Goal: Task Accomplishment & Management: Complete application form

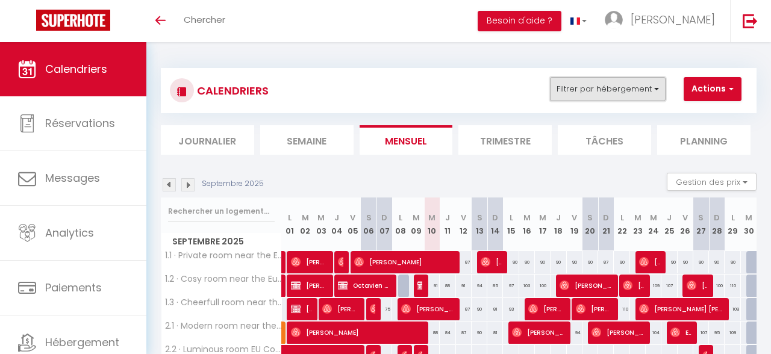
click at [645, 92] on button "Filtrer par hébergement" at bounding box center [608, 89] width 116 height 24
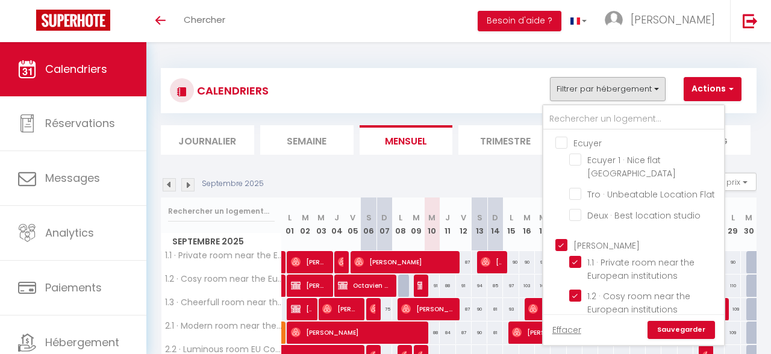
click at [602, 145] on input "Ecuyer" at bounding box center [645, 142] width 181 height 12
checkbox input "true"
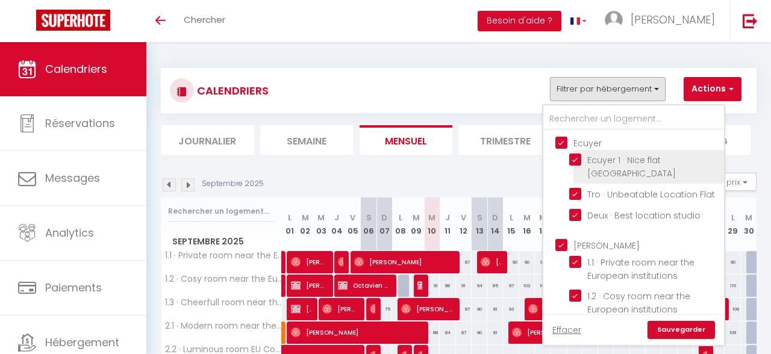
checkbox input "true"
checkbox input "false"
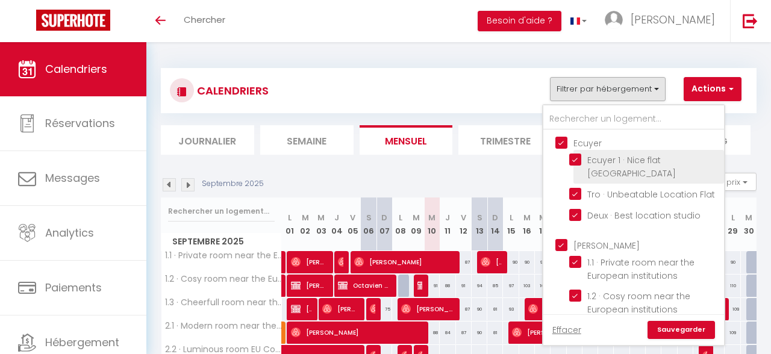
checkbox input "false"
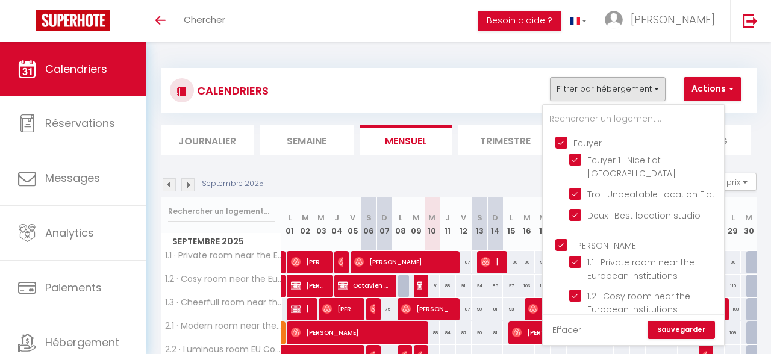
scroll to position [213, 0]
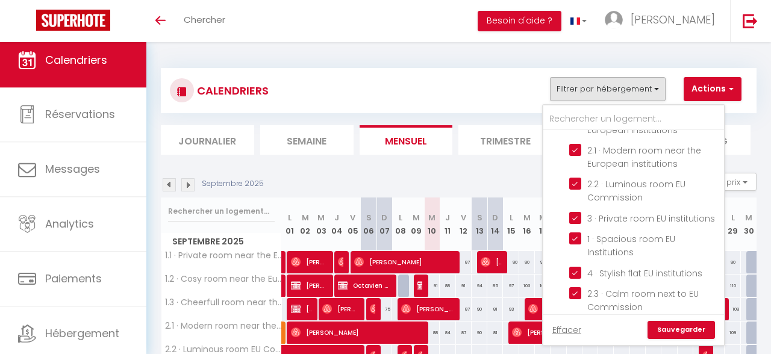
click at [53, 84] on link "Calendriers" at bounding box center [73, 60] width 146 height 54
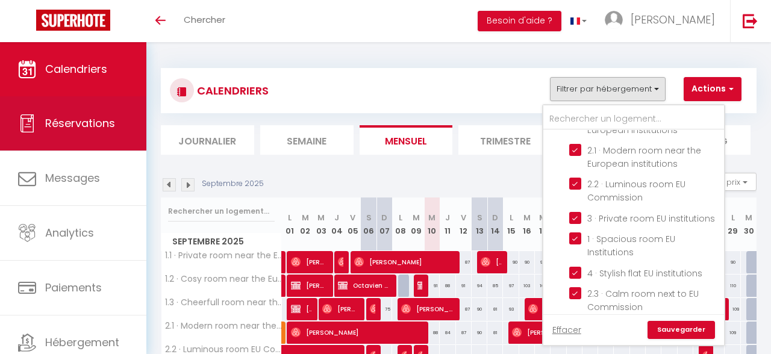
click at [58, 118] on span "Réservations" at bounding box center [80, 123] width 70 height 15
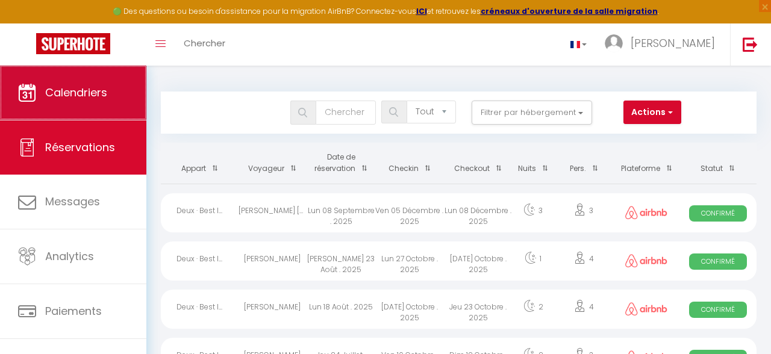
click at [70, 105] on link "Calendriers" at bounding box center [73, 93] width 146 height 54
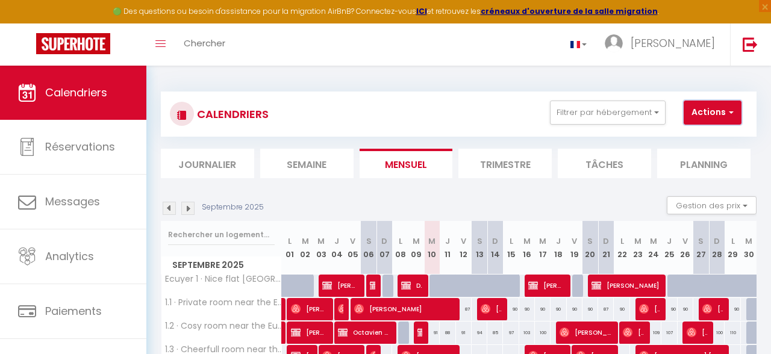
drag, startPoint x: 726, startPoint y: 102, endPoint x: 716, endPoint y: 107, distance: 11.3
click at [725, 103] on button "Actions" at bounding box center [713, 113] width 58 height 24
click at [732, 114] on span "button" at bounding box center [729, 112] width 7 height 12
click at [706, 143] on link "Nouvelle réservation" at bounding box center [717, 140] width 105 height 18
select select
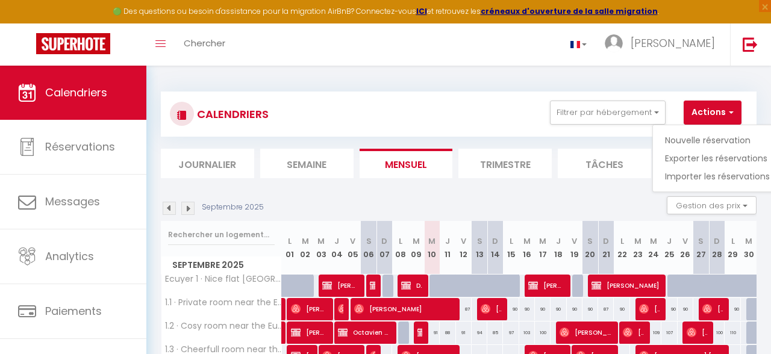
select select
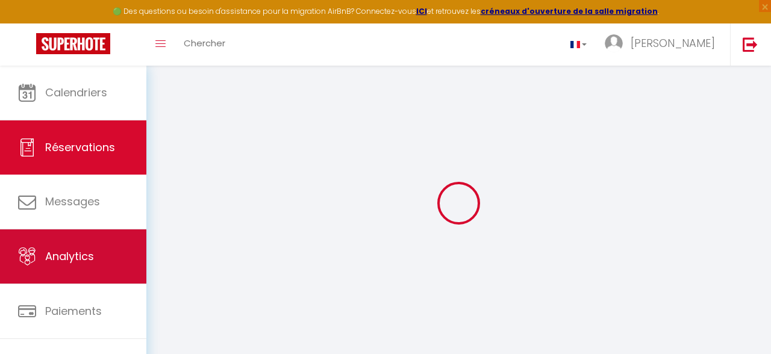
select select
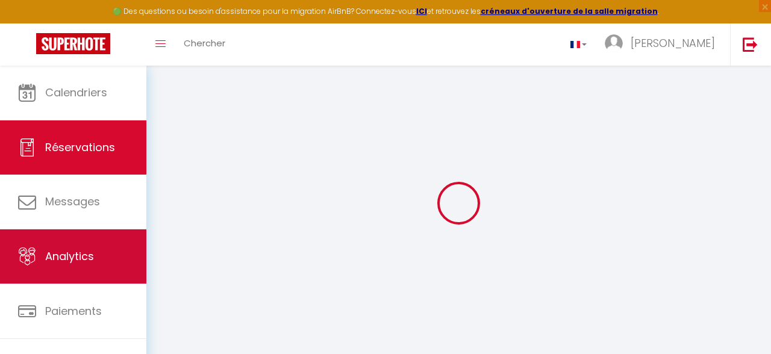
select select
checkbox input "false"
select select
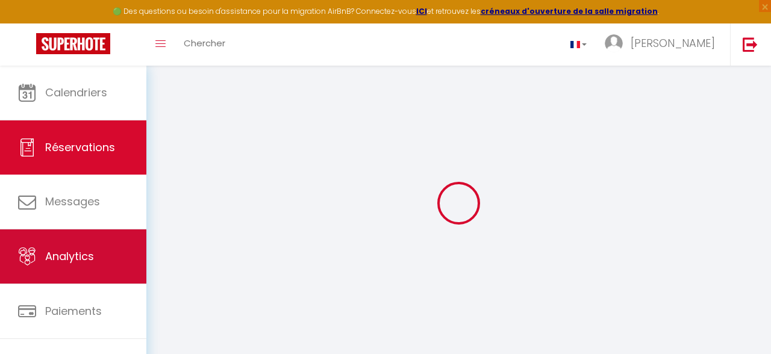
select select
checkbox input "false"
select select
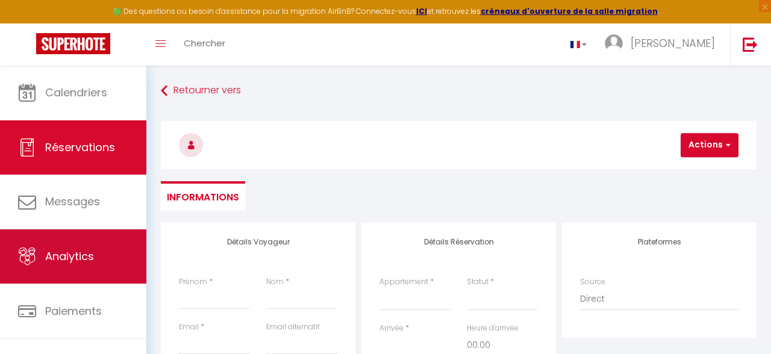
select select
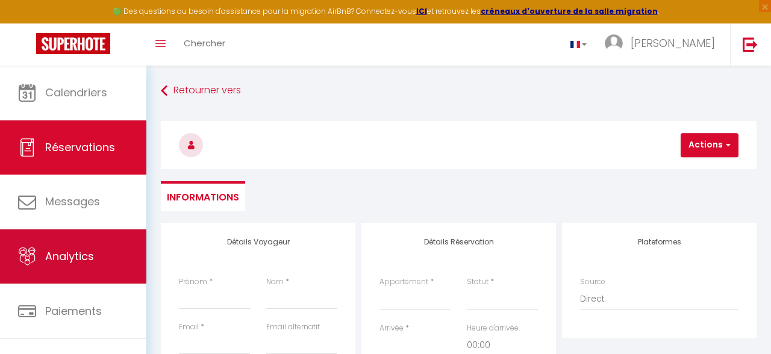
select select
checkbox input "false"
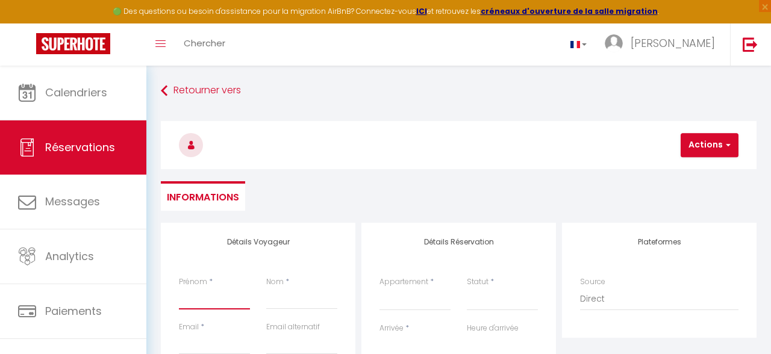
click at [226, 293] on input "Prénom" at bounding box center [214, 299] width 71 height 22
type input "J"
select select
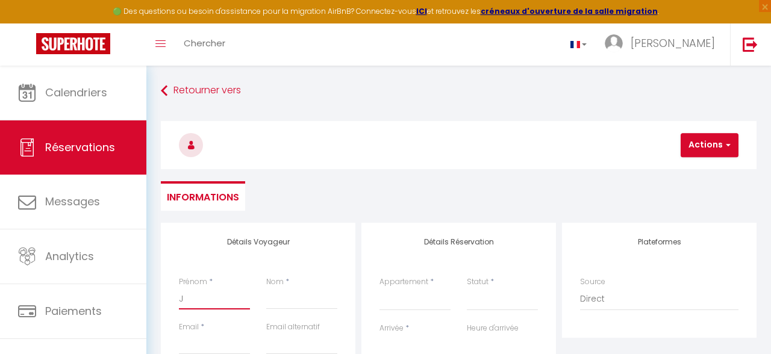
select select
checkbox input "false"
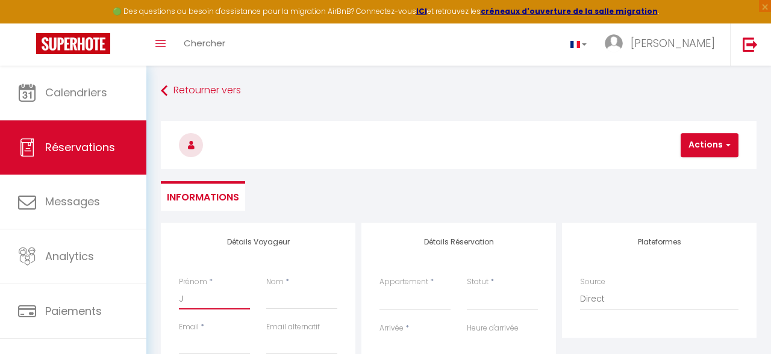
type input "Ju"
select select
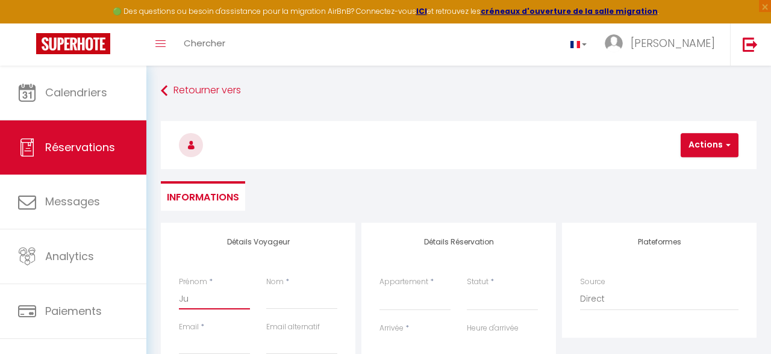
select select
checkbox input "false"
type input "[DATE]"
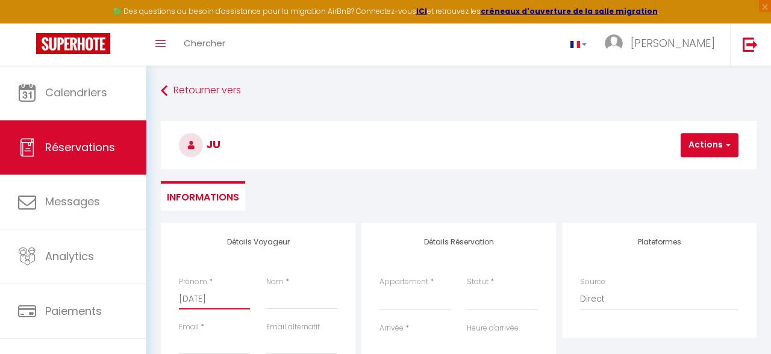
select select
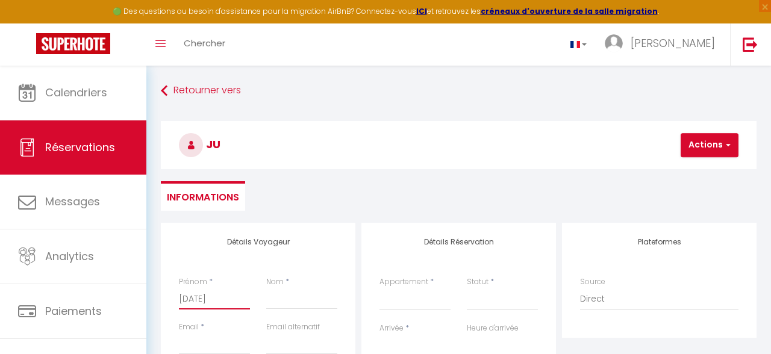
select select
checkbox input "false"
type input "Juli"
select select
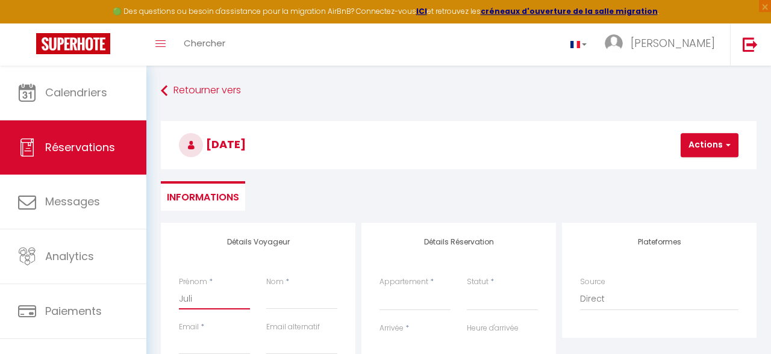
select select
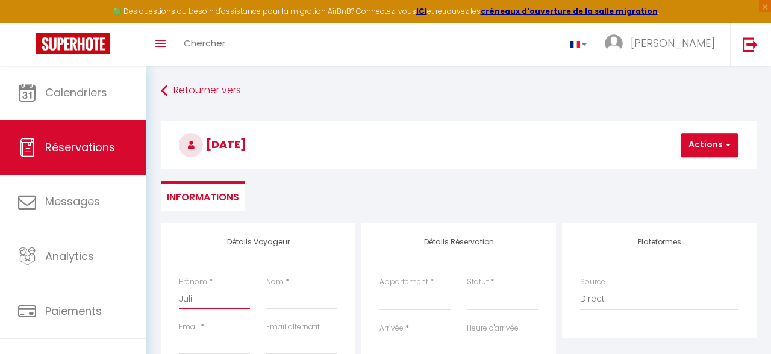
select select
checkbox input "false"
type input "[PERSON_NAME]"
select select
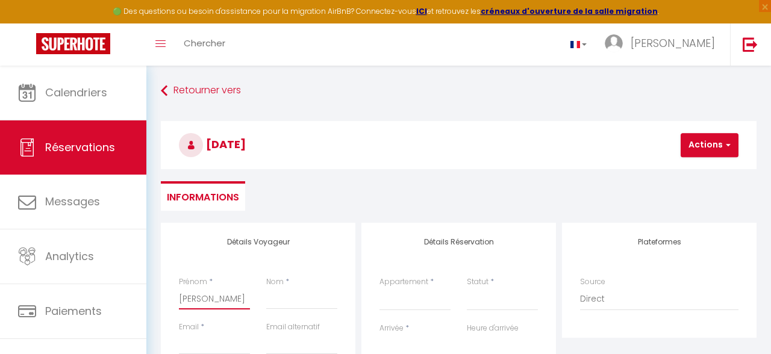
select select
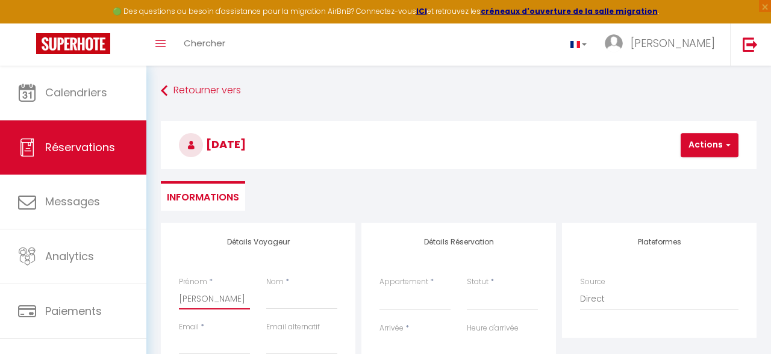
checkbox input "false"
type input "[PERSON_NAME]"
type input "B"
select select
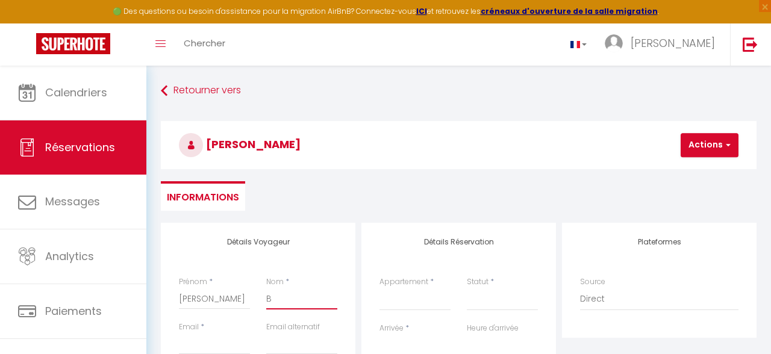
select select
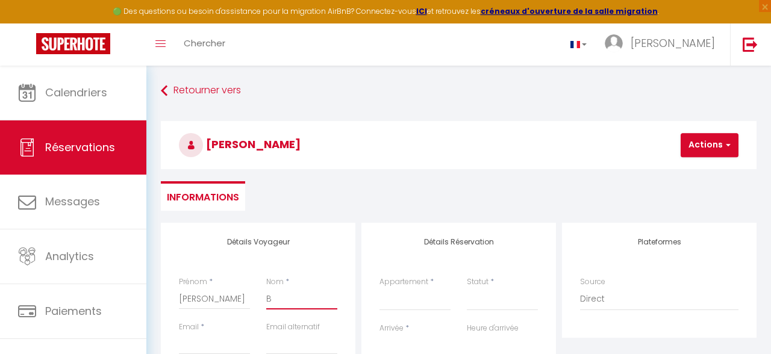
checkbox input "false"
type input "Bo"
select select
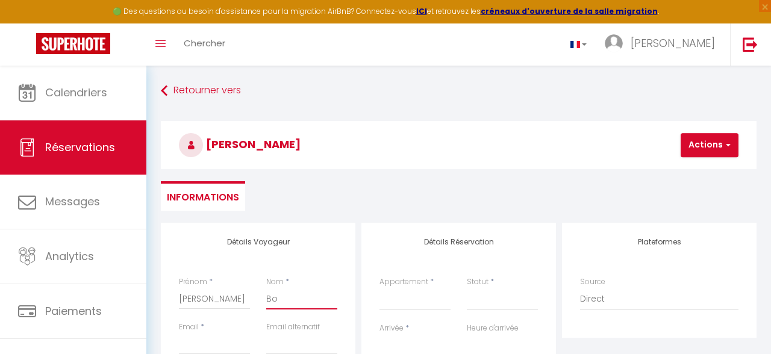
select select
checkbox input "false"
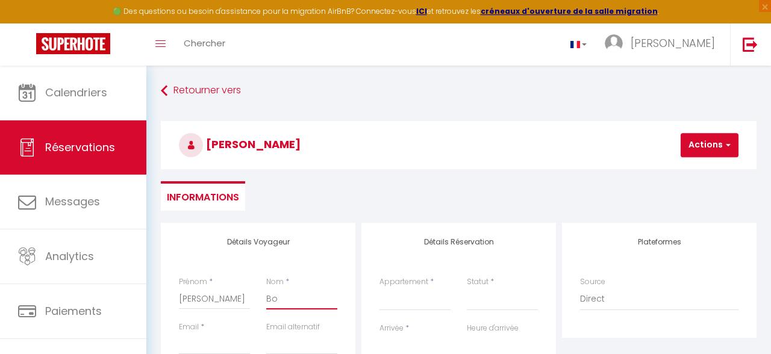
type input "Boo"
select select
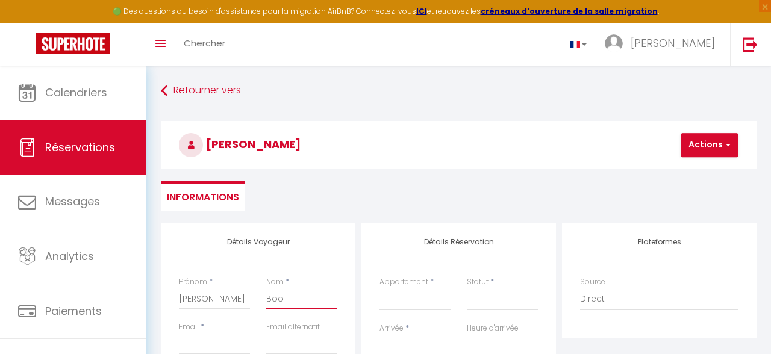
select select
checkbox input "false"
type input "Book"
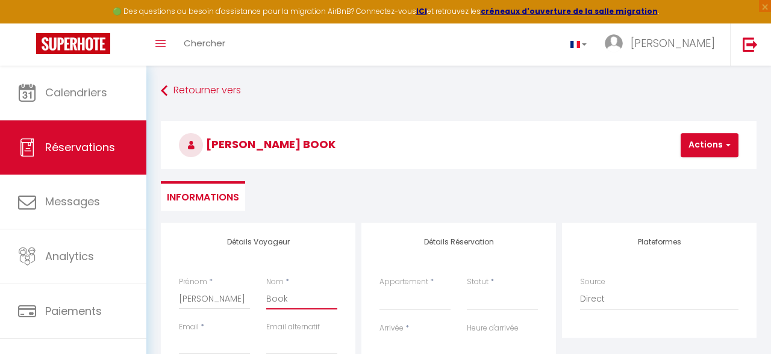
select select
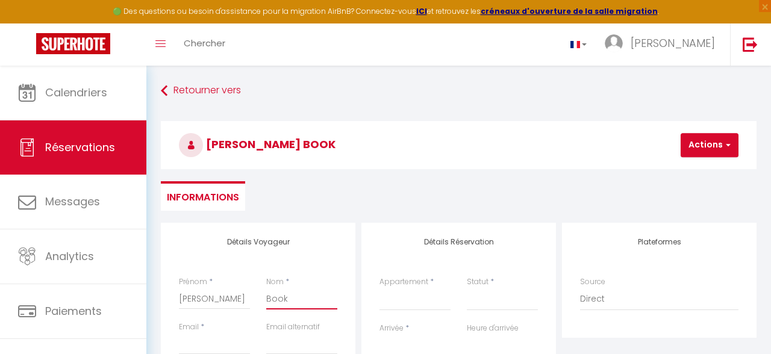
select select
checkbox input "false"
type input "Booki"
select select
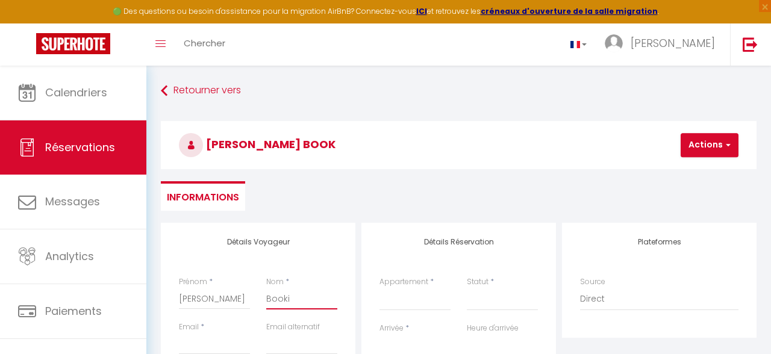
select select
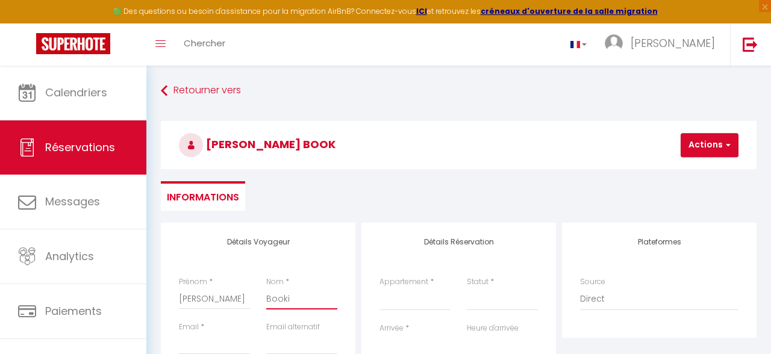
select select
checkbox input "false"
type input "Booki,"
select select
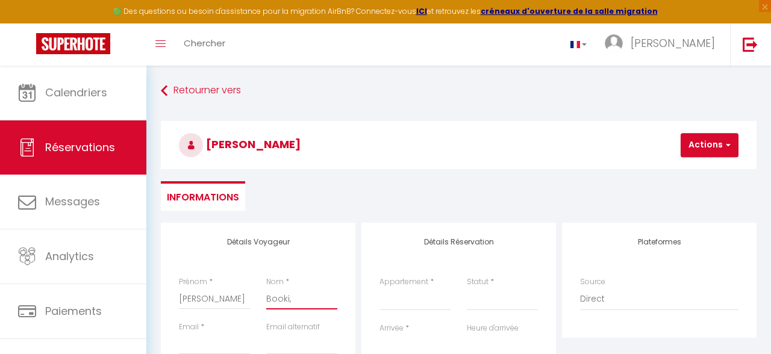
select select
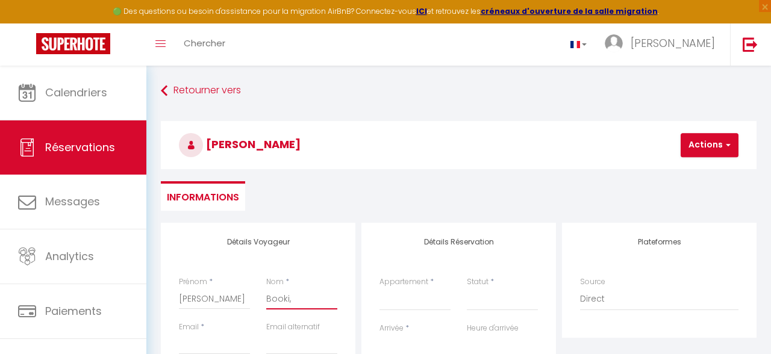
checkbox input "false"
type input "Booki,h"
select select
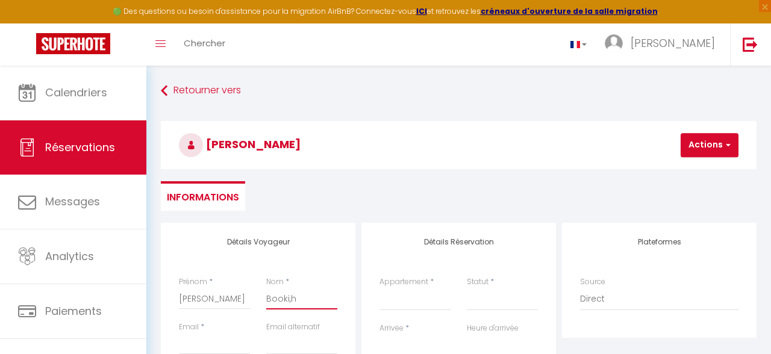
select select
checkbox input "false"
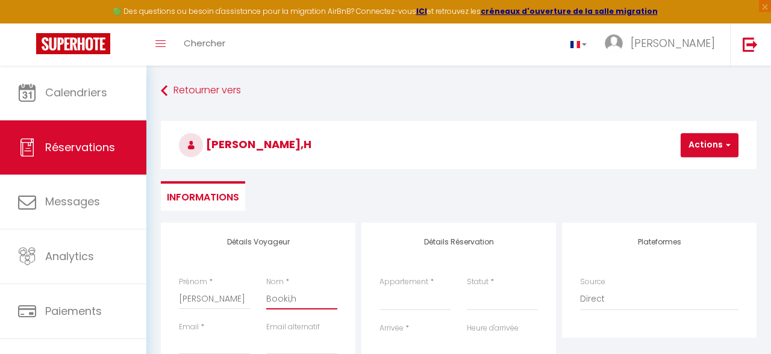
type input "Booki,"
select select
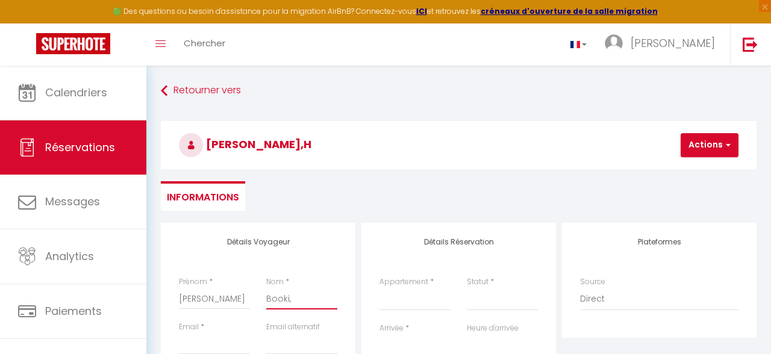
select select
checkbox input "false"
type input "Booki"
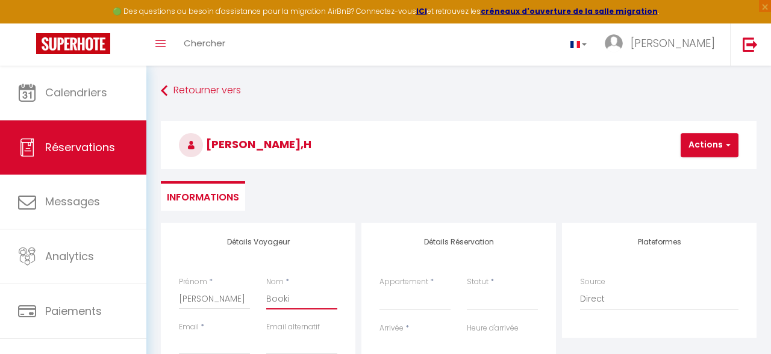
select select
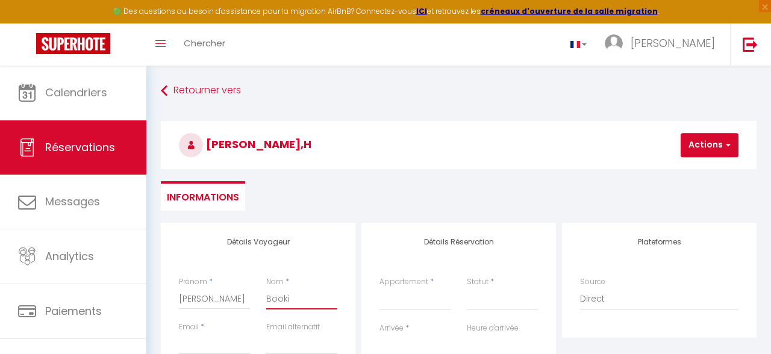
select select
checkbox input "false"
type input "Bookin"
select select
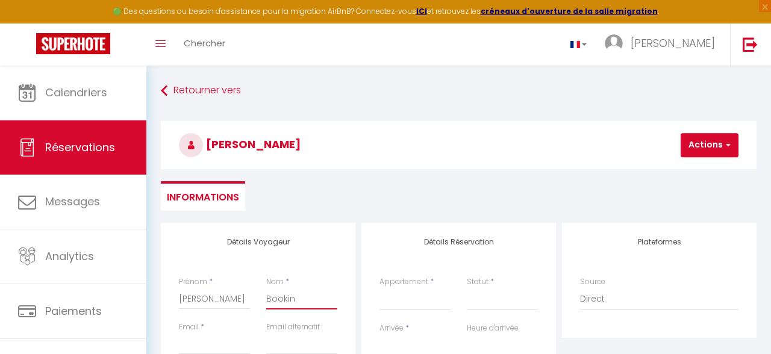
select select
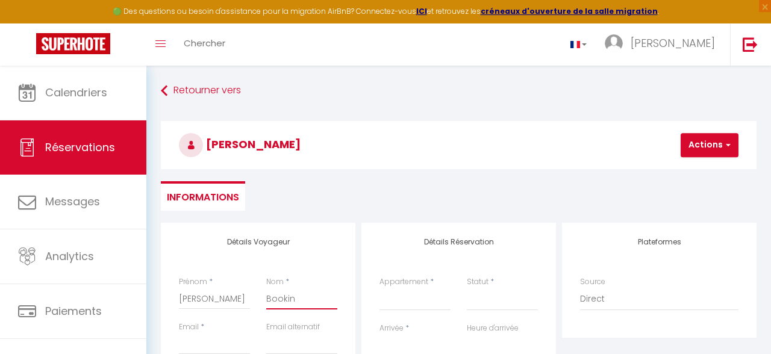
select select
checkbox input "false"
type input "Booking"
select select
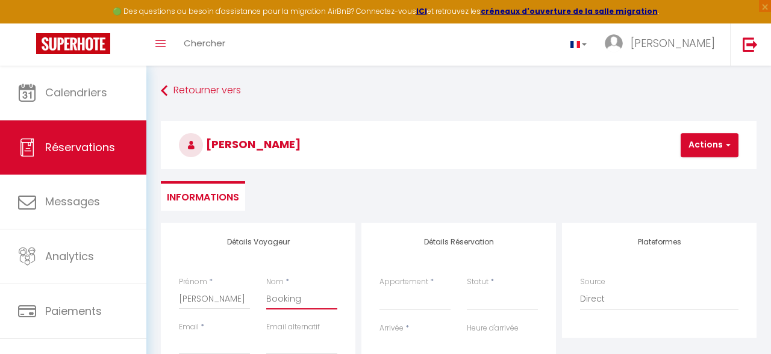
select select
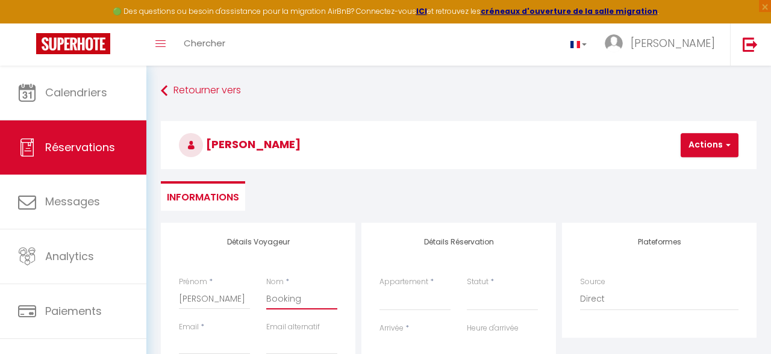
checkbox input "false"
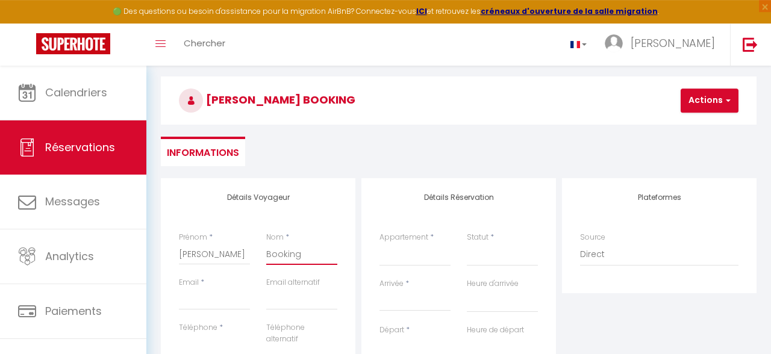
scroll to position [64, 0]
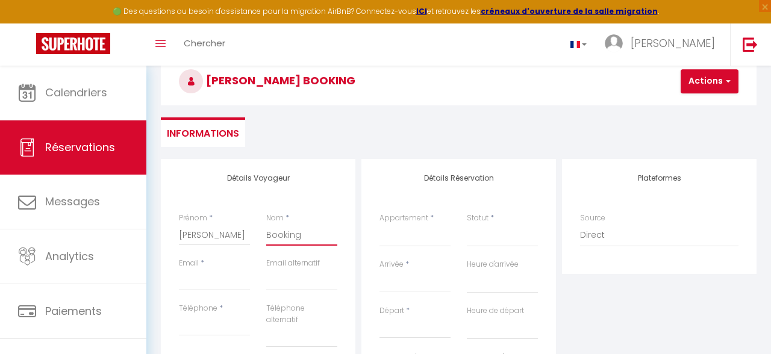
type input "Booking"
click at [379, 224] on select "Ecuyer 1 · Nice flat [GEOGRAPHIC_DATA] 1.1 · Private room near the European ins…" at bounding box center [414, 235] width 71 height 23
select select "71871"
click option "Ecuyer 1 · Nice flat [GEOGRAPHIC_DATA]" at bounding box center [0, 0] width 0 height 0
select select
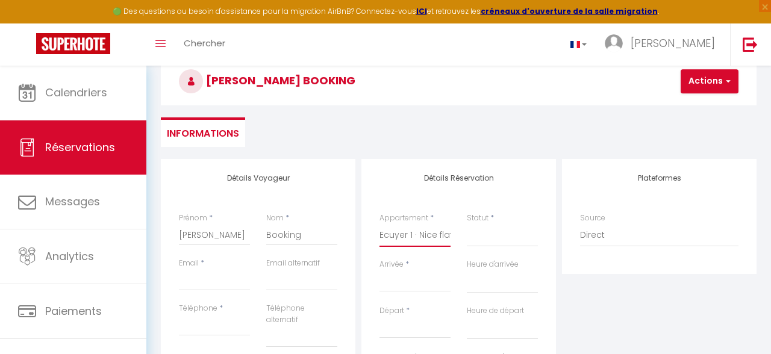
select select
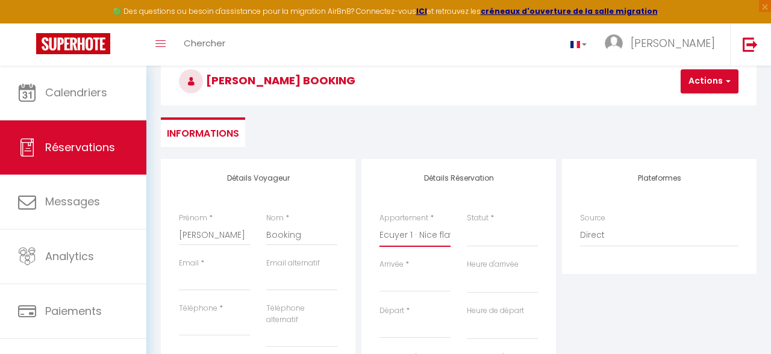
checkbox input "false"
click at [515, 239] on select "Confirmé Non Confirmé [PERSON_NAME] par le voyageur No Show Request" at bounding box center [502, 235] width 71 height 23
select select
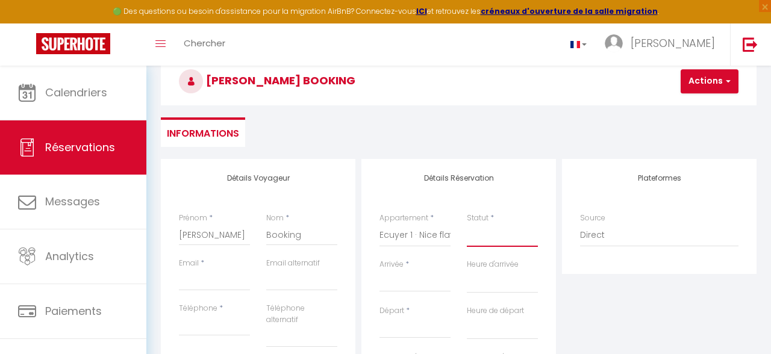
select select
checkbox input "false"
select select "1"
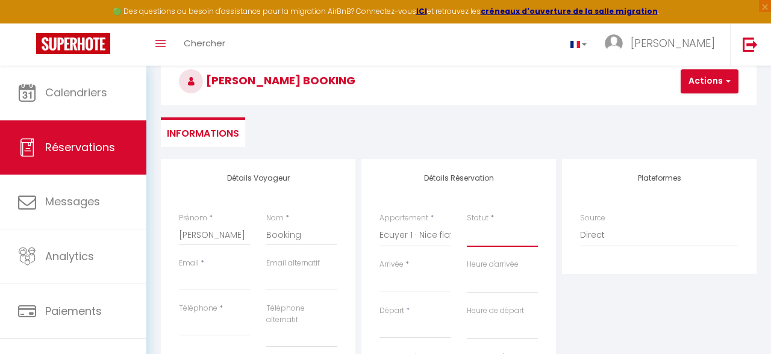
click option "Confirmé" at bounding box center [0, 0] width 0 height 0
select select
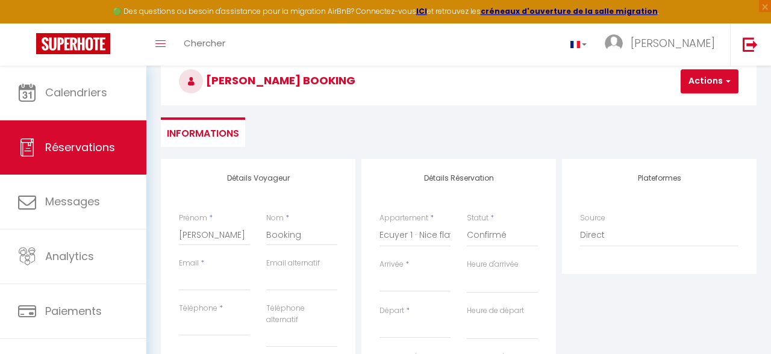
click at [407, 275] on div "< [DATE] > Dim Lun Mar Mer Jeu Ven Sam 1 2 3 4 5 6 7 8 9 10 11 12 13 14 15 16 1…" at bounding box center [414, 281] width 71 height 22
click at [410, 282] on input "Arrivée" at bounding box center [414, 283] width 71 height 16
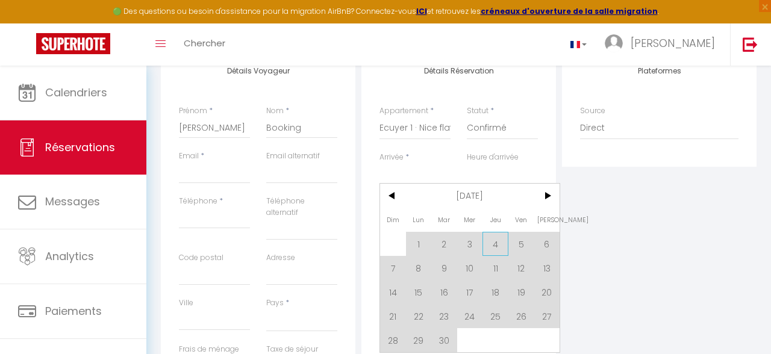
scroll to position [192, 0]
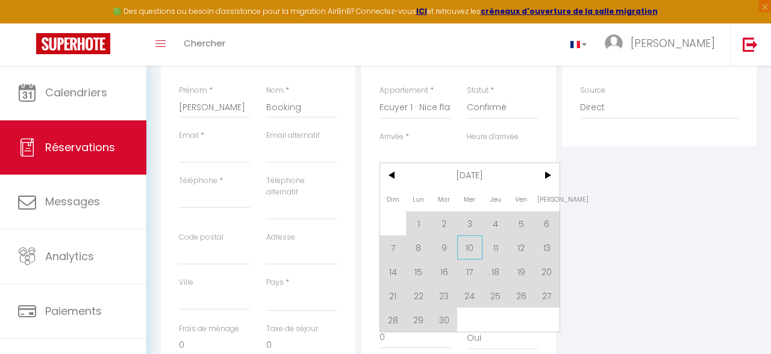
click at [461, 244] on span "10" at bounding box center [470, 247] width 26 height 24
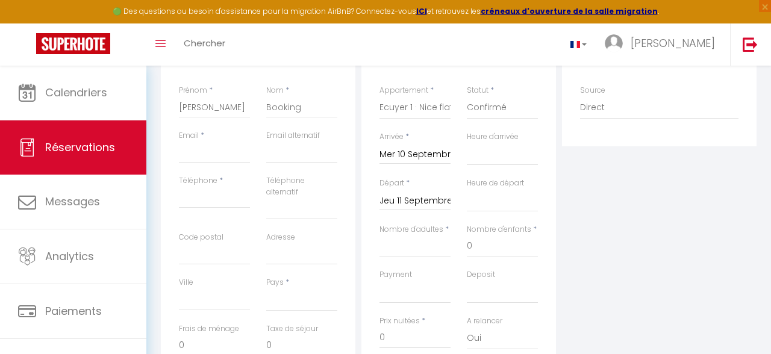
click at [396, 208] on input "Jeu 11 Septembre 2025" at bounding box center [414, 201] width 71 height 16
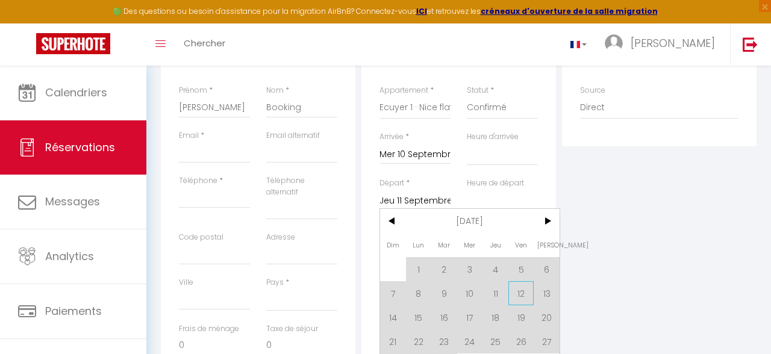
click at [519, 295] on span "12" at bounding box center [521, 293] width 26 height 24
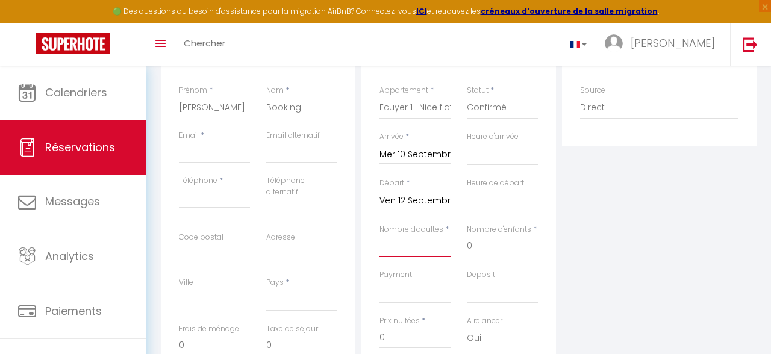
click at [405, 251] on input "Nombre d'adultes" at bounding box center [414, 246] width 71 height 22
click at [189, 155] on input "Email" at bounding box center [214, 153] width 71 height 22
click at [281, 302] on select "[GEOGRAPHIC_DATA] [GEOGRAPHIC_DATA] [GEOGRAPHIC_DATA] [GEOGRAPHIC_DATA] [GEOGRA…" at bounding box center [301, 300] width 71 height 23
click option "[GEOGRAPHIC_DATA]" at bounding box center [0, 0] width 0 height 0
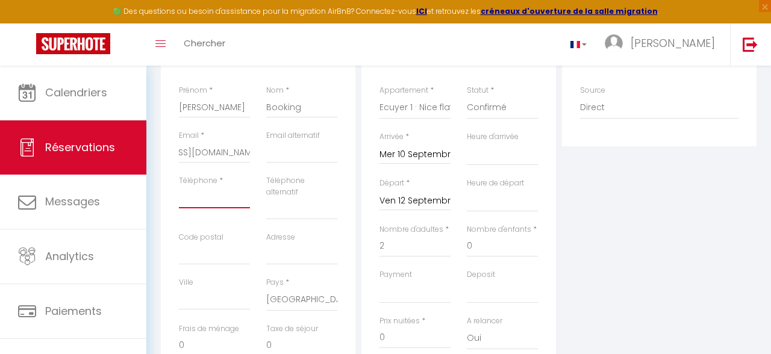
click at [225, 195] on input "Téléphone" at bounding box center [214, 198] width 71 height 22
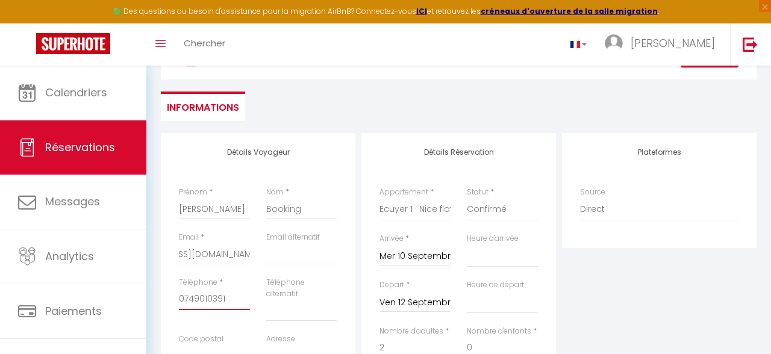
scroll to position [0, 0]
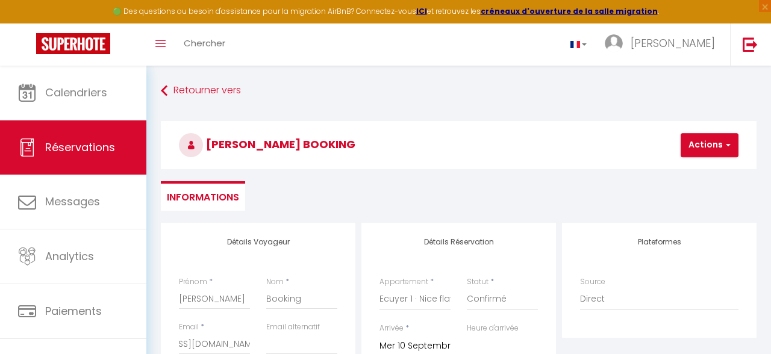
click at [712, 131] on h3 "[PERSON_NAME] Booking" at bounding box center [459, 145] width 596 height 48
click at [711, 137] on button "Actions" at bounding box center [710, 145] width 58 height 24
click at [712, 163] on ul "Enregistrer" at bounding box center [720, 171] width 96 height 23
click at [712, 167] on h3 "[PERSON_NAME] Booking" at bounding box center [459, 145] width 596 height 48
click at [715, 147] on button "Actions" at bounding box center [710, 145] width 58 height 24
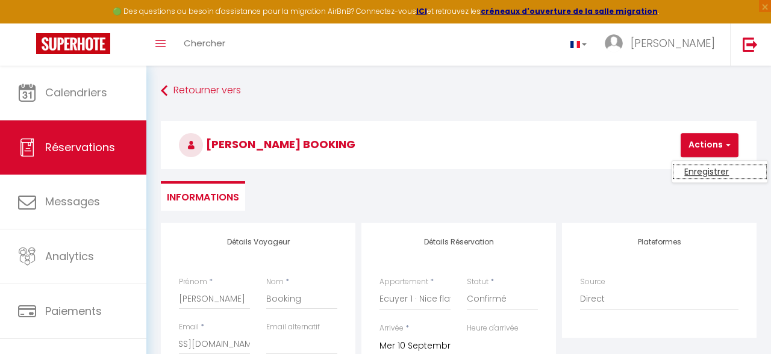
click at [717, 170] on link "Enregistrer" at bounding box center [719, 172] width 95 height 16
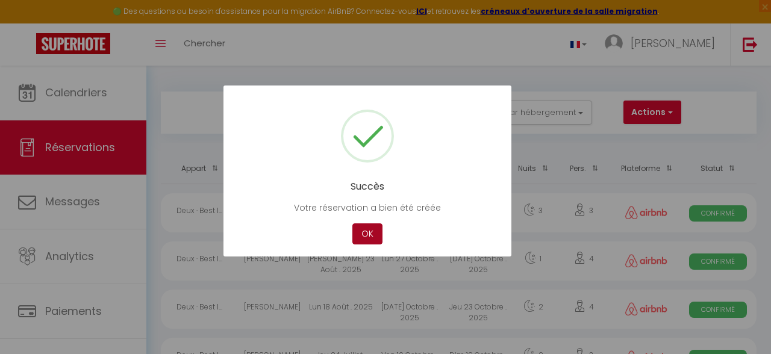
click at [376, 229] on button "OK" at bounding box center [367, 233] width 30 height 21
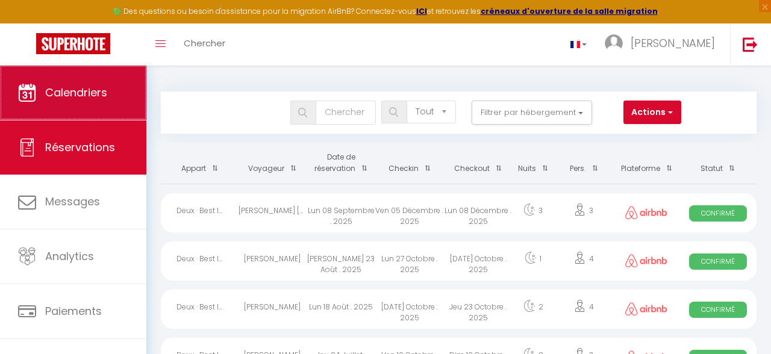
click at [83, 105] on link "Calendriers" at bounding box center [73, 93] width 146 height 54
